Goal: Information Seeking & Learning: Learn about a topic

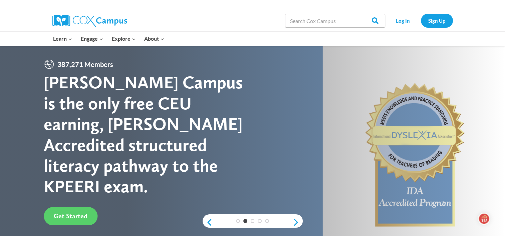
click at [389, 14] on li "Log In" at bounding box center [403, 21] width 32 height 14
click at [402, 22] on link "Log In" at bounding box center [402, 21] width 29 height 14
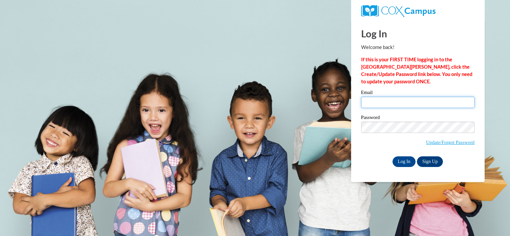
click at [387, 104] on input "Email" at bounding box center [417, 102] width 113 height 11
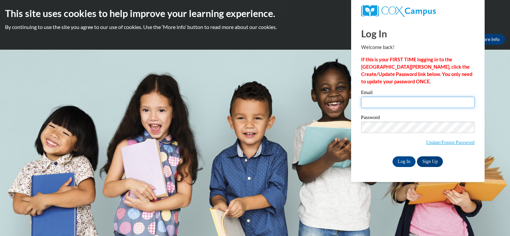
type input "Carrie_axe@yahoo.com"
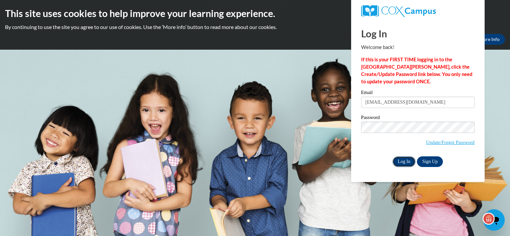
click at [407, 161] on input "Log In" at bounding box center [403, 161] width 23 height 11
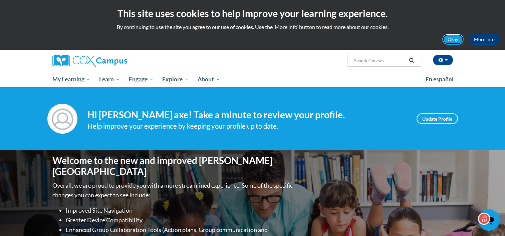
click at [454, 38] on button "Okay" at bounding box center [452, 39] width 21 height 11
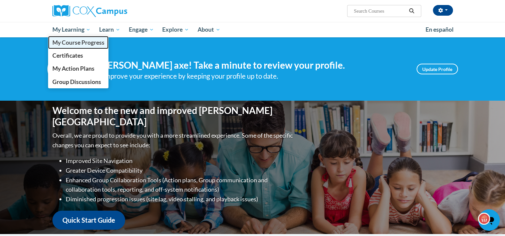
click at [77, 43] on span "My Course Progress" at bounding box center [78, 42] width 52 height 7
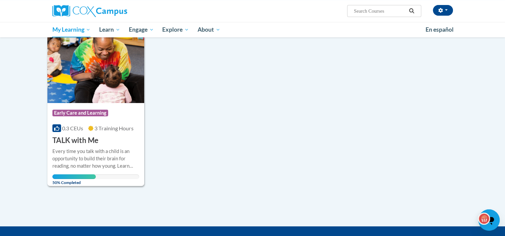
scroll to position [86, 0]
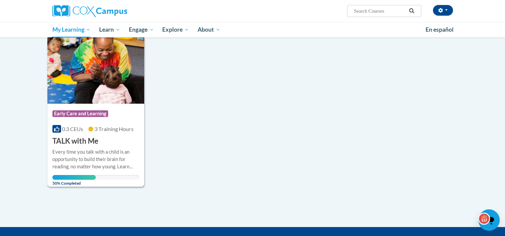
drag, startPoint x: 95, startPoint y: 74, endPoint x: 71, endPoint y: 165, distance: 94.8
click at [71, 165] on div "Every time you talk with a child is an opportunity to build their brain for rea…" at bounding box center [95, 159] width 87 height 22
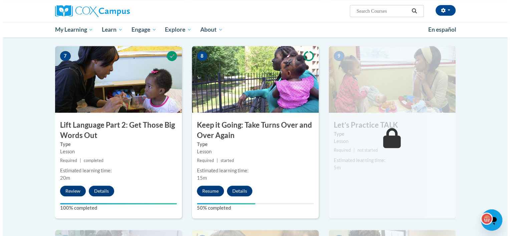
scroll to position [505, 0]
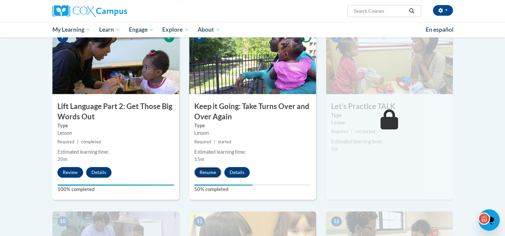
click at [204, 169] on button "Resume" at bounding box center [207, 172] width 27 height 11
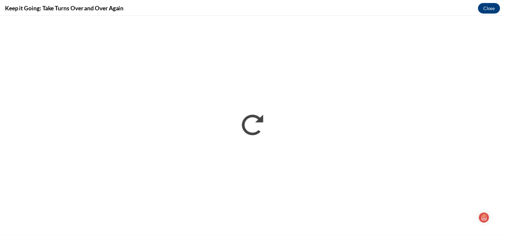
scroll to position [0, 0]
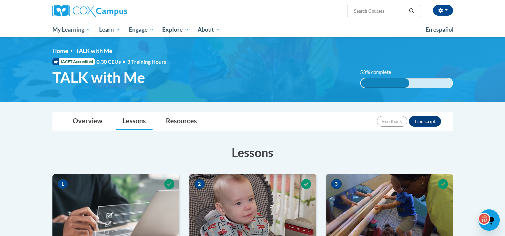
scroll to position [206, 0]
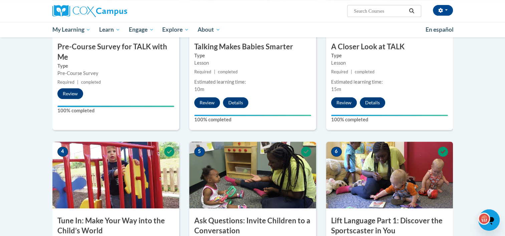
drag, startPoint x: 509, startPoint y: 60, endPoint x: 474, endPoint y: 52, distance: 35.9
drag, startPoint x: 474, startPoint y: 52, endPoint x: 493, endPoint y: 44, distance: 20.8
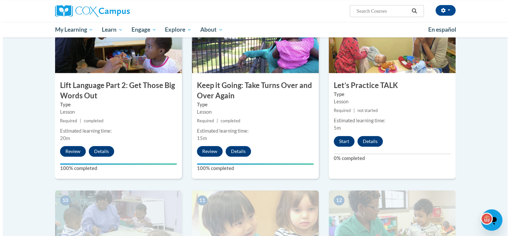
scroll to position [527, 0]
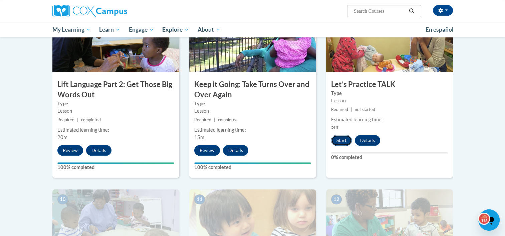
click at [342, 141] on button "Start" at bounding box center [341, 140] width 21 height 11
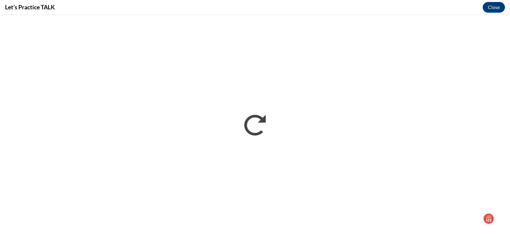
scroll to position [0, 0]
